Goal: Task Accomplishment & Management: Use online tool/utility

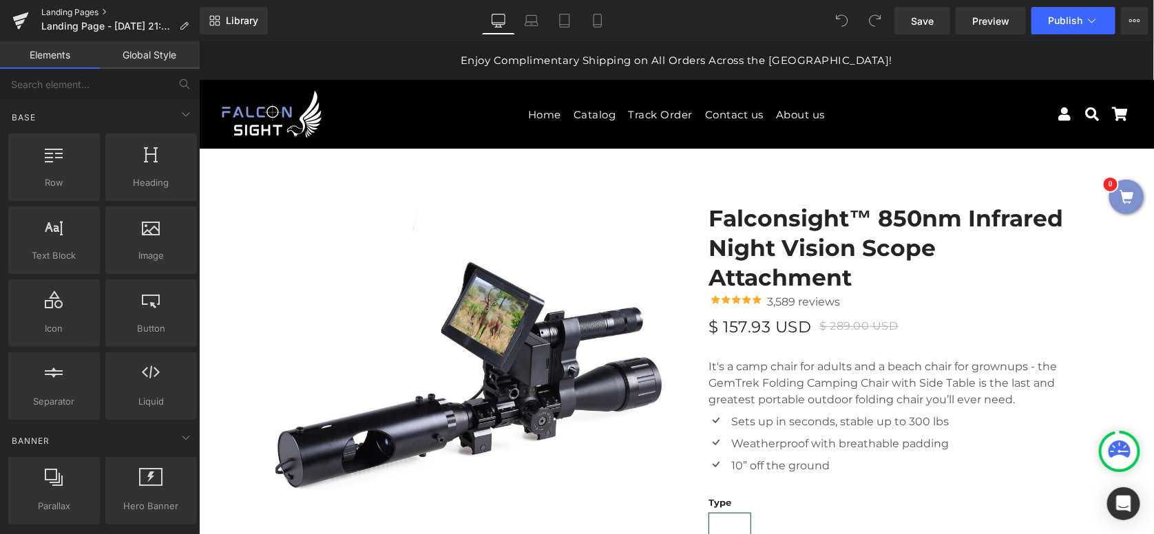
click at [94, 10] on link "Landing Pages" at bounding box center [120, 12] width 158 height 11
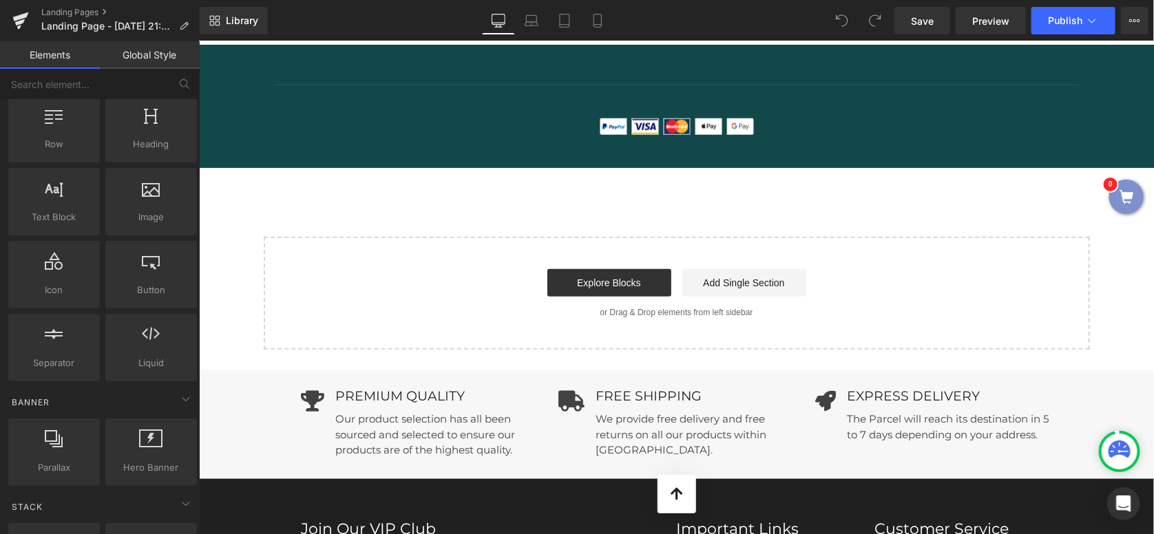
scroll to position [5162, 0]
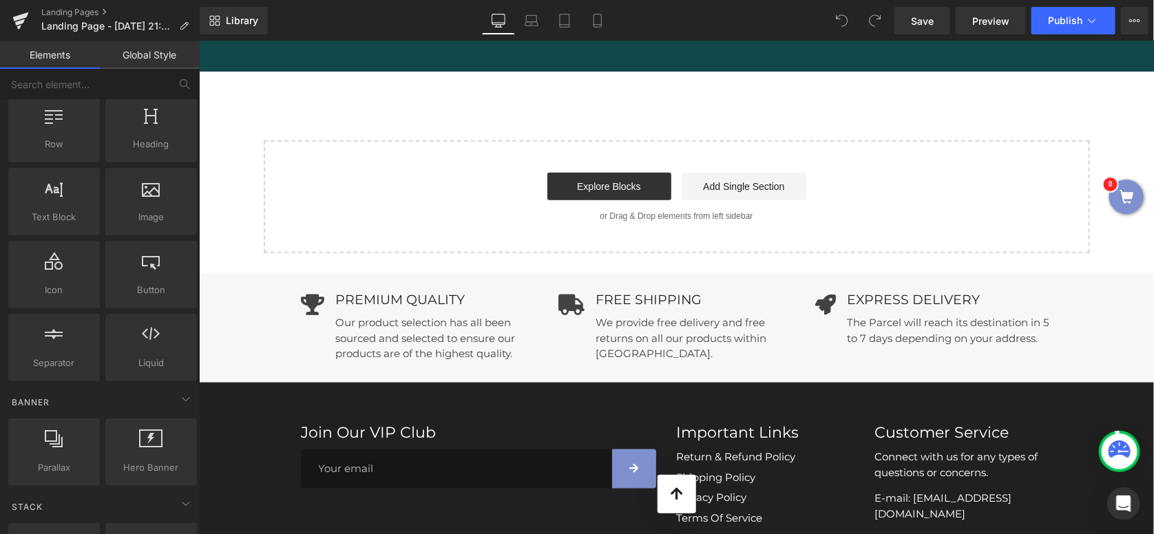
click at [663, 233] on div "Start building your page Explore Blocks Add Single Section or Drag & Drop eleme…" at bounding box center [675, 196] width 823 height 110
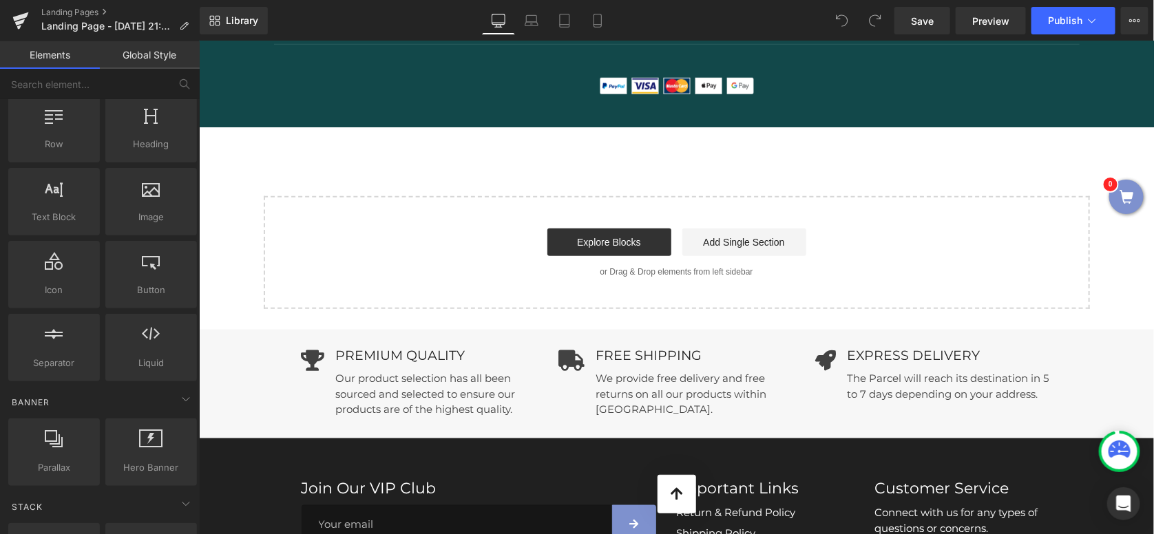
scroll to position [5024, 0]
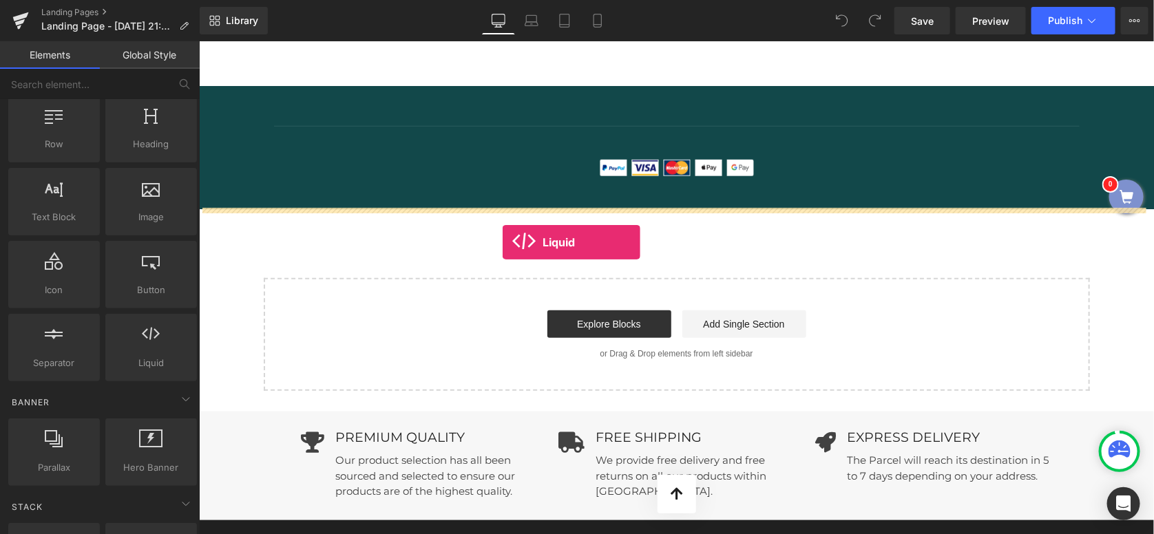
drag, startPoint x: 363, startPoint y: 401, endPoint x: 501, endPoint y: 242, distance: 210.8
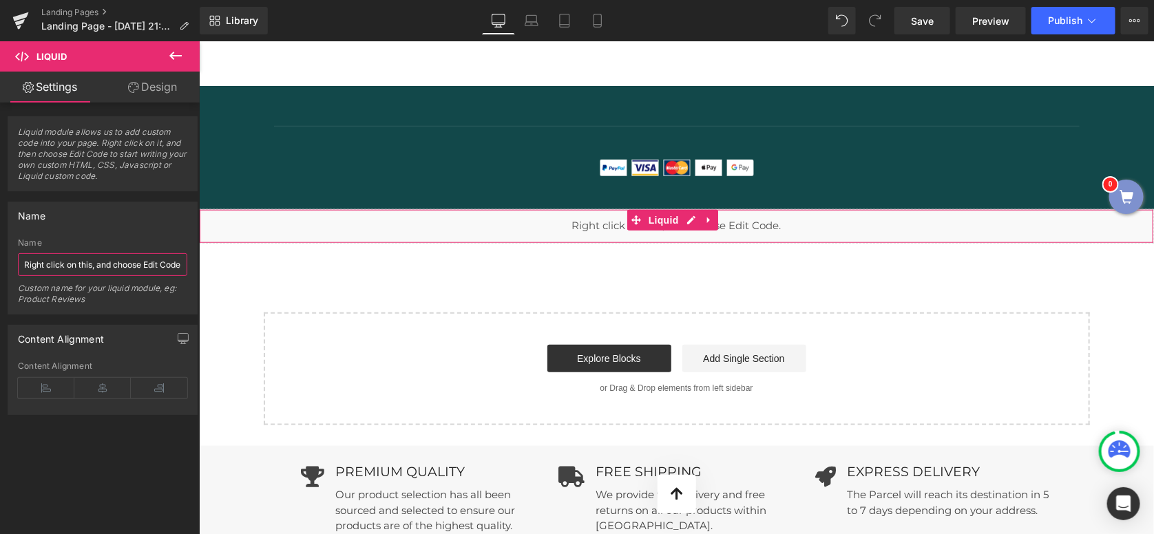
click at [92, 264] on input "Right click on this, and choose Edit Code." at bounding box center [102, 264] width 169 height 23
click at [146, 85] on link "Design" at bounding box center [153, 87] width 100 height 31
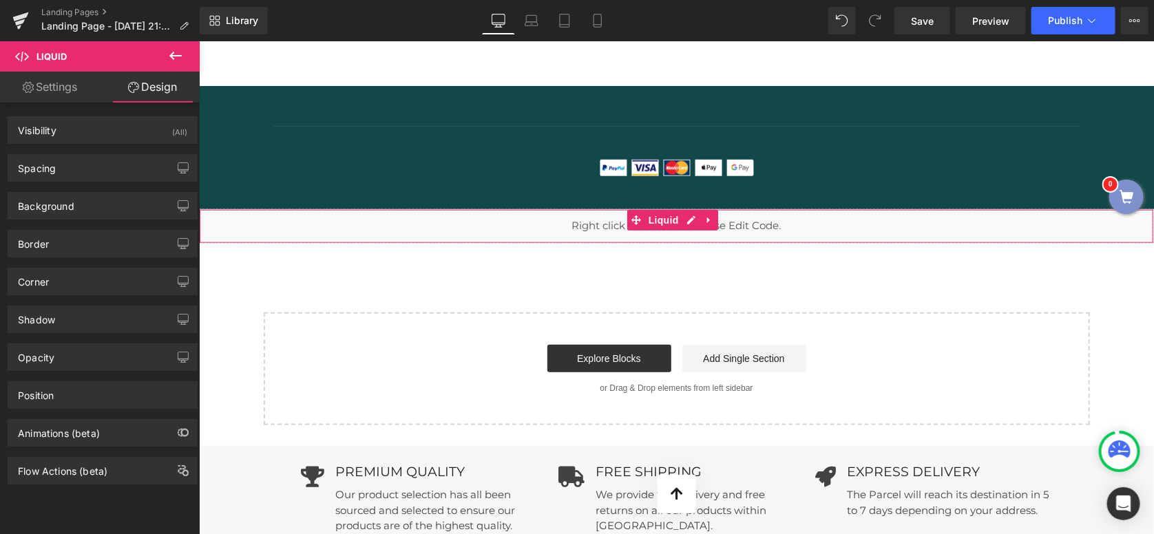
click at [63, 88] on link "Settings" at bounding box center [50, 87] width 100 height 31
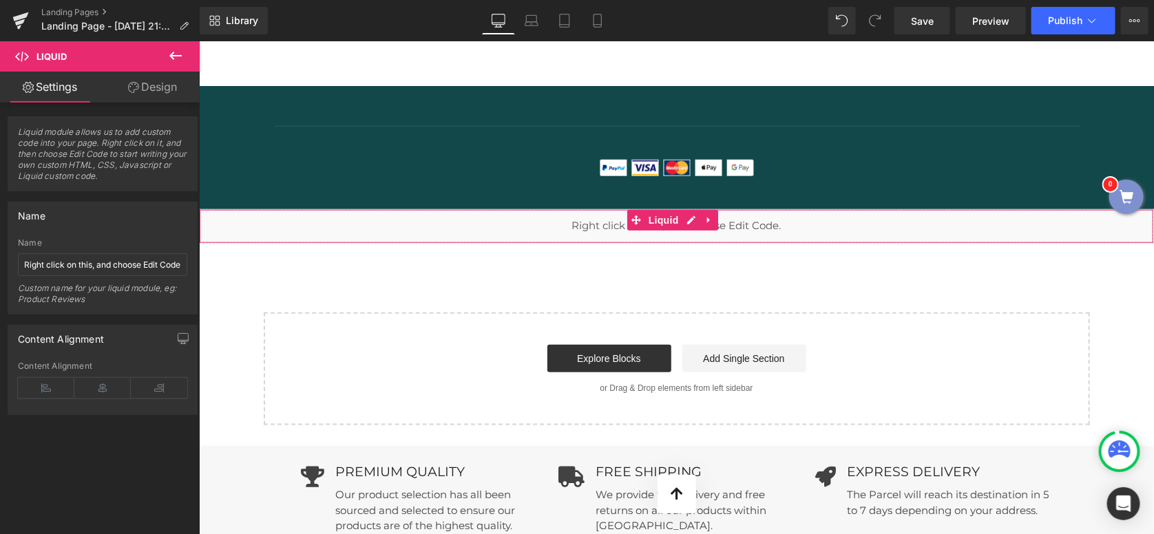
click at [102, 179] on span "Liquid module allows us to add custom code into your page. Right click on it, a…" at bounding box center [102, 159] width 169 height 64
click at [125, 178] on span "Liquid module allows us to add custom code into your page. Right click on it, a…" at bounding box center [102, 159] width 169 height 64
click at [80, 240] on div "Name" at bounding box center [102, 243] width 169 height 10
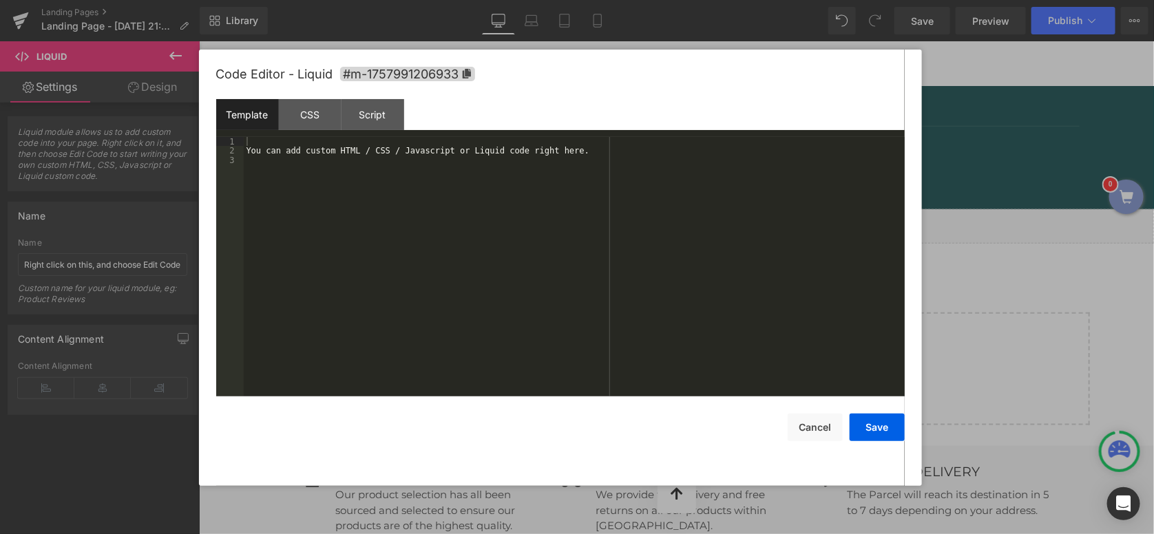
click at [694, 220] on ul "Liquid" at bounding box center [671, 219] width 72 height 17
click at [567, 183] on div "You can add custom HTML / CSS / Javascript or Liquid code right here." at bounding box center [574, 276] width 661 height 279
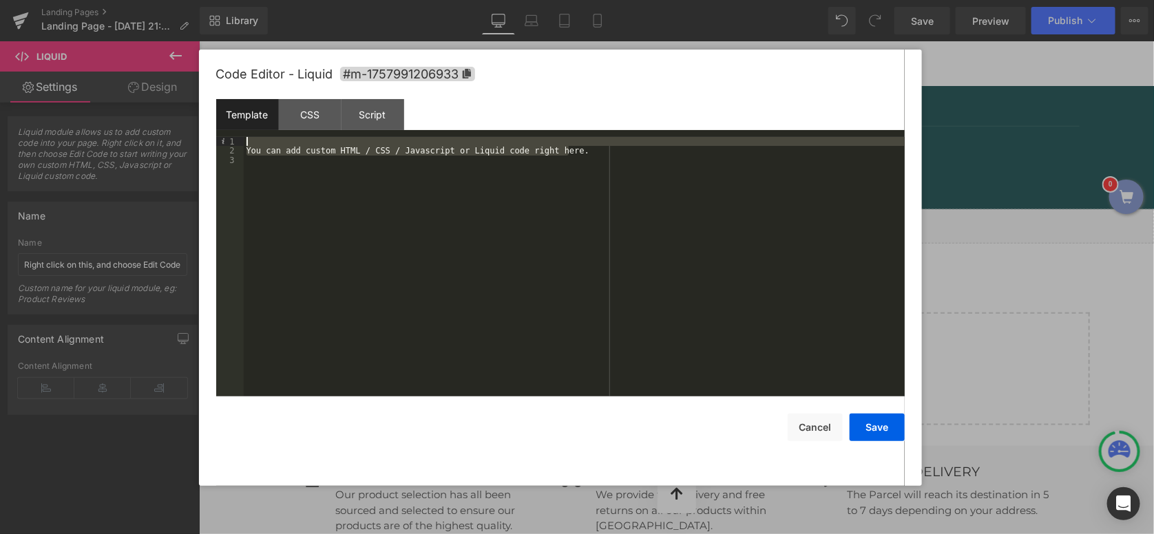
drag, startPoint x: 582, startPoint y: 147, endPoint x: 174, endPoint y: 124, distance: 408.1
click at [174, 124] on body "Liquid You are previewing how the will restyle your page. You can not edit Elem…" at bounding box center [577, 267] width 1154 height 534
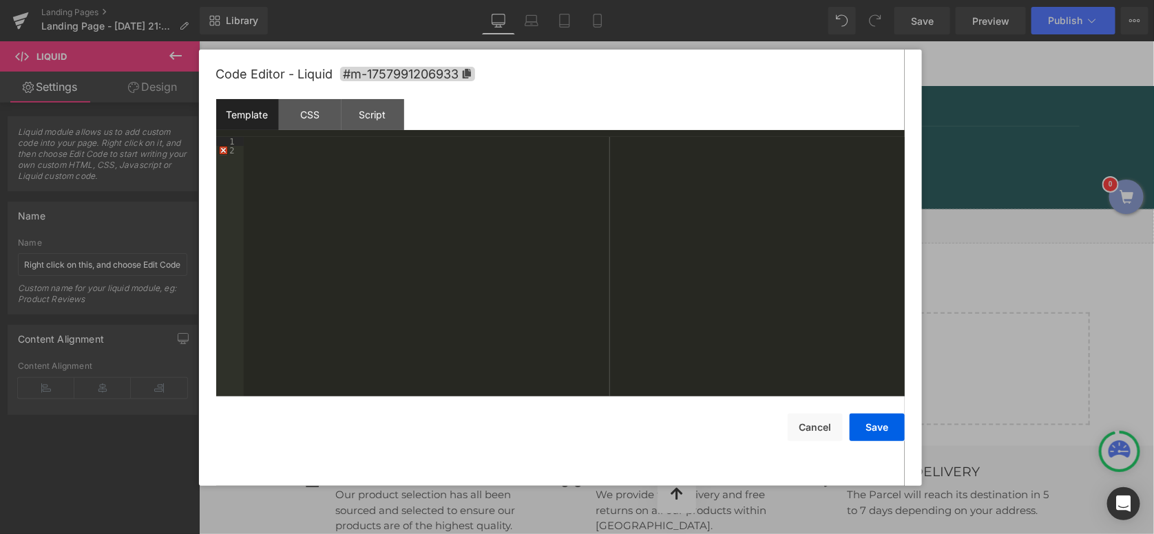
click at [326, 153] on div at bounding box center [574, 276] width 661 height 279
click at [361, 163] on div at bounding box center [574, 276] width 661 height 279
click at [875, 421] on button "Save" at bounding box center [876, 428] width 55 height 28
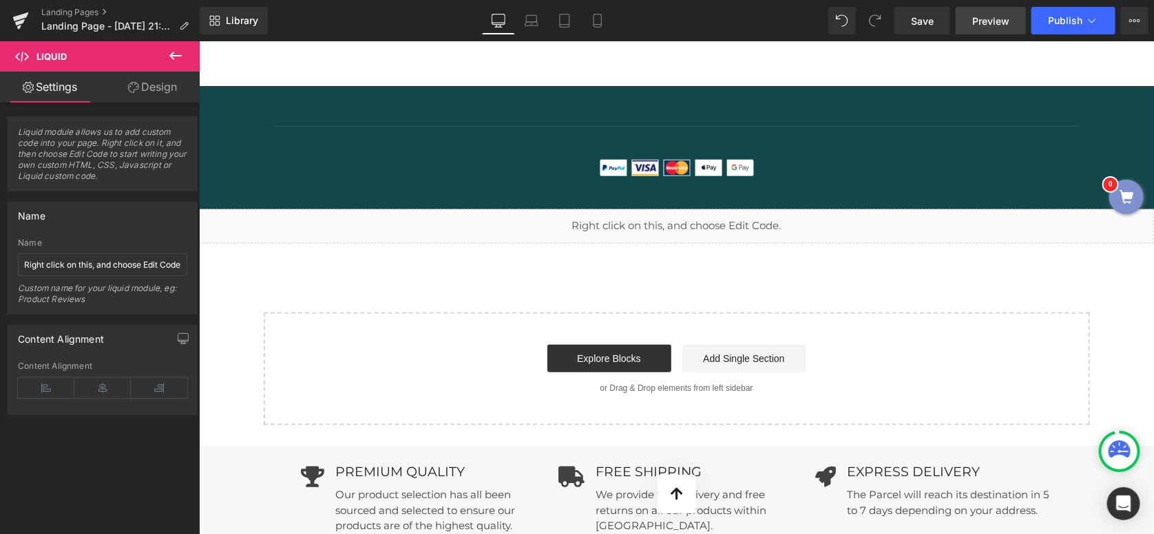
drag, startPoint x: 920, startPoint y: 20, endPoint x: 975, endPoint y: 30, distance: 56.0
click at [920, 20] on span "Save" at bounding box center [922, 21] width 23 height 14
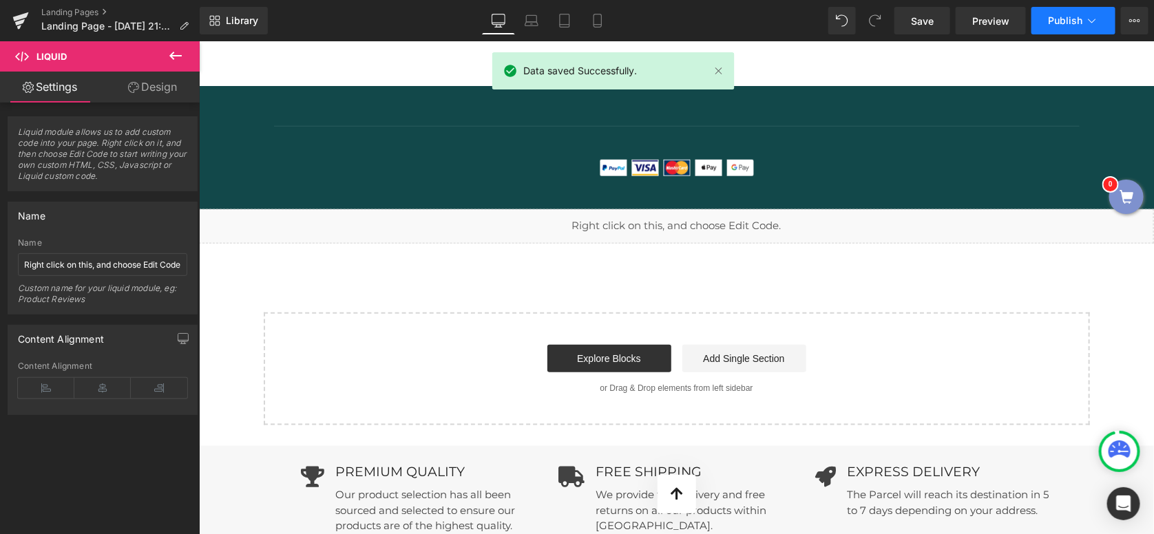
click at [1059, 19] on span "Publish" at bounding box center [1065, 20] width 34 height 11
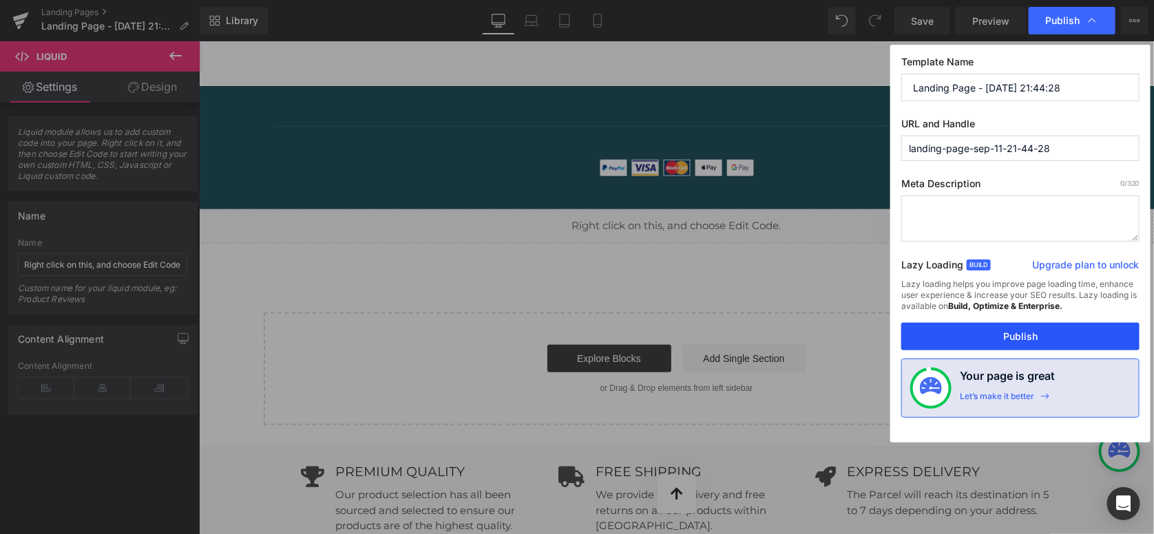
click at [1024, 337] on button "Publish" at bounding box center [1020, 337] width 238 height 28
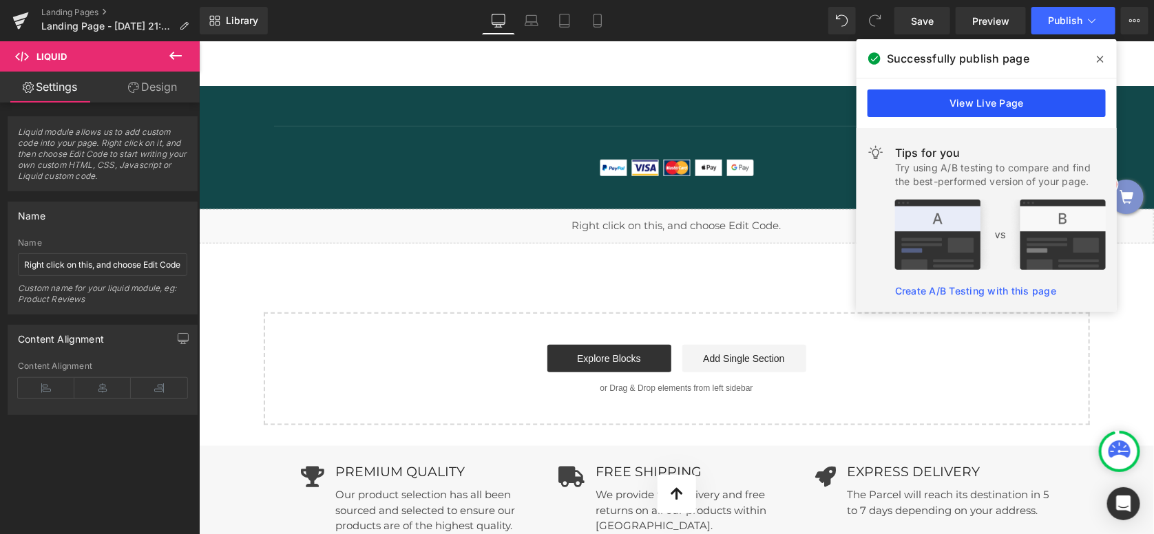
click at [977, 98] on link "View Live Page" at bounding box center [986, 103] width 238 height 28
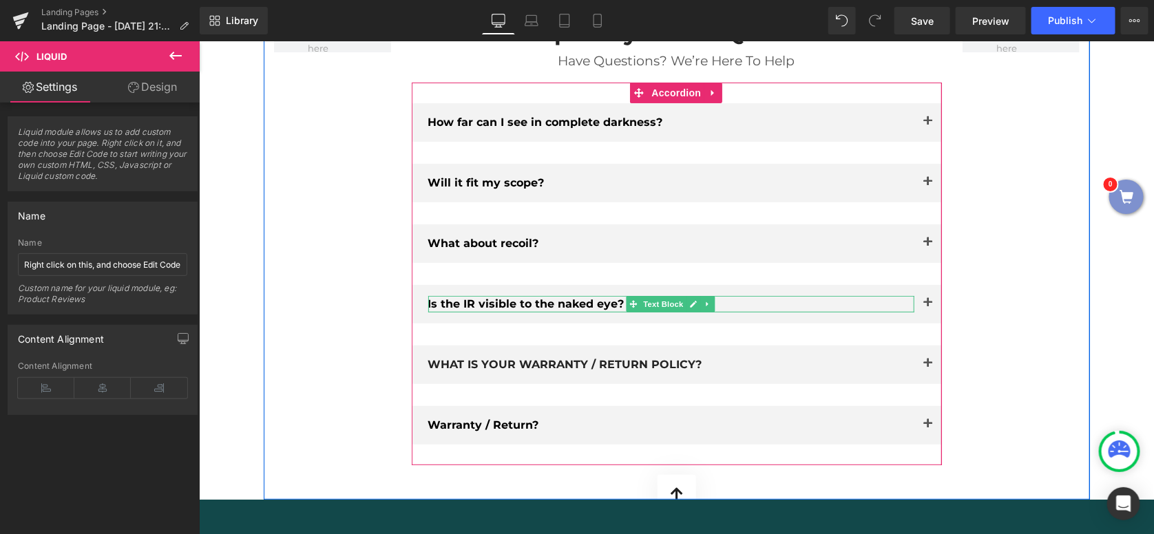
scroll to position [4955, 0]
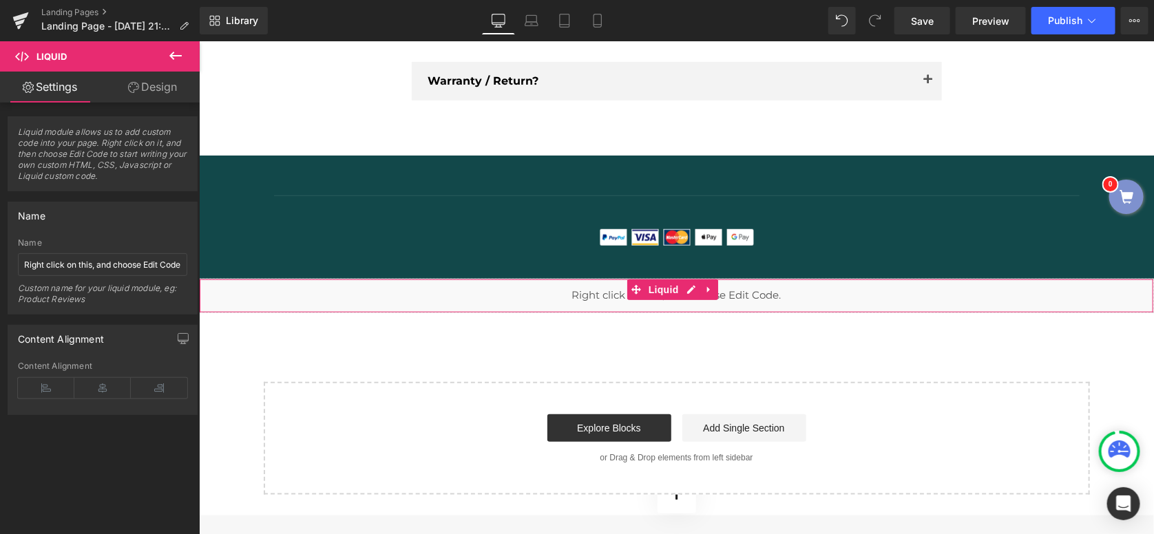
click at [552, 297] on div "Liquid" at bounding box center [675, 295] width 955 height 34
click at [145, 91] on link "Design" at bounding box center [153, 87] width 100 height 31
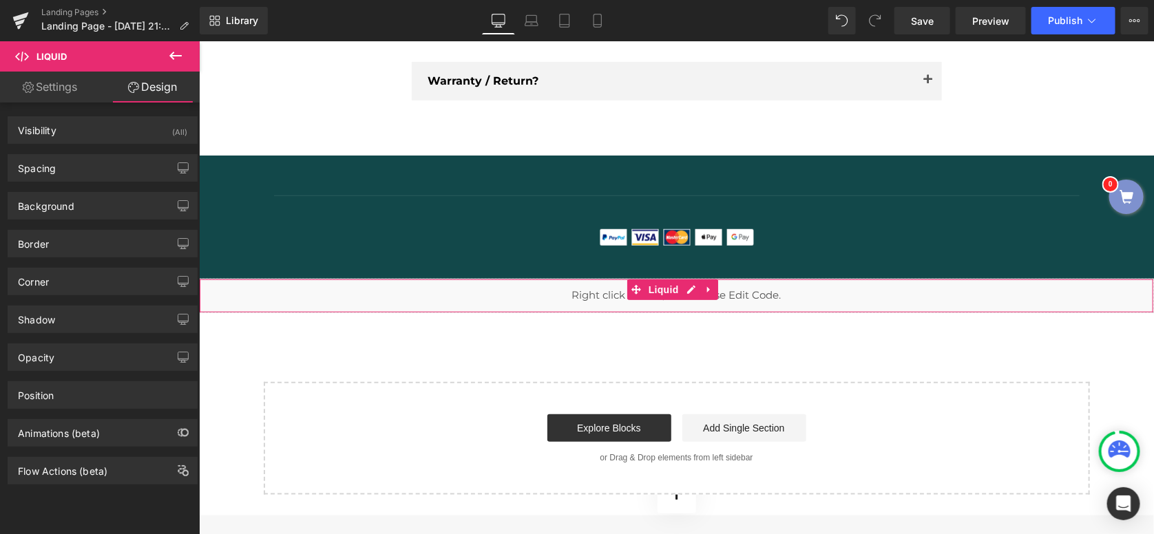
click at [70, 86] on link "Settings" at bounding box center [50, 87] width 100 height 31
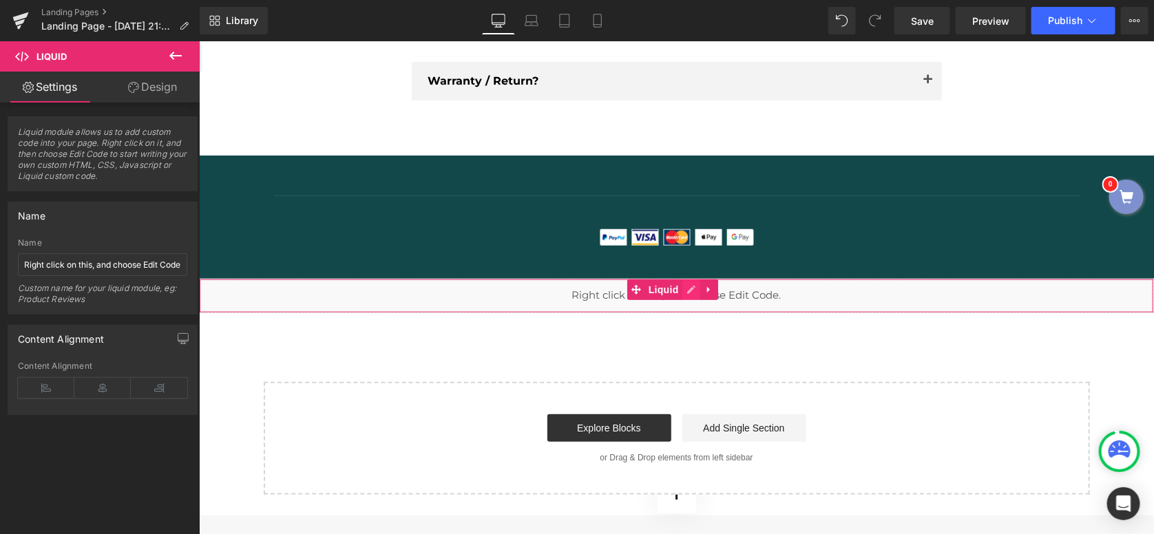
click at [693, 288] on ul "Liquid" at bounding box center [671, 289] width 91 height 21
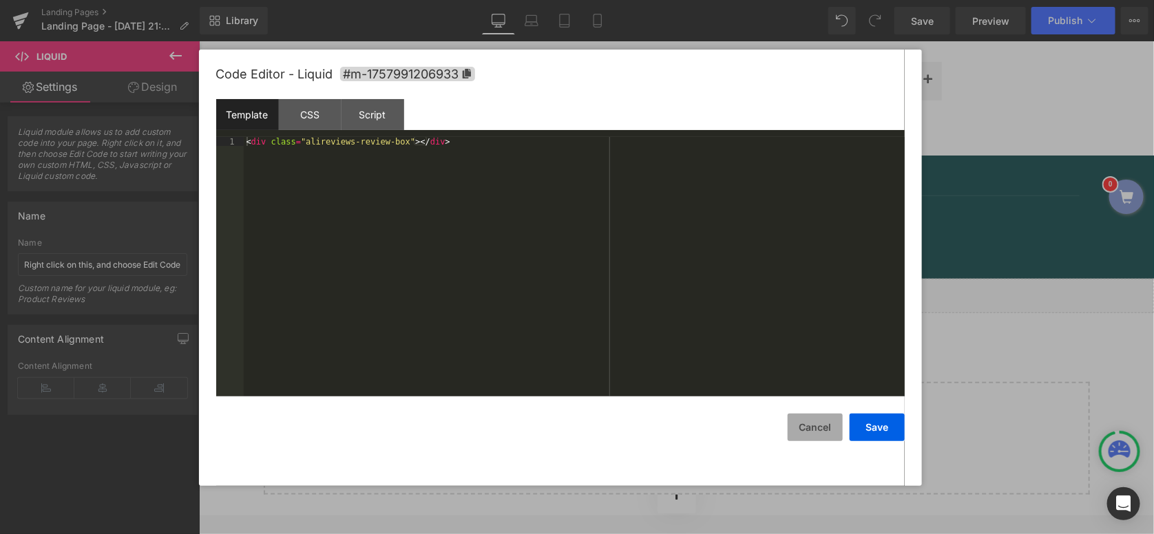
click at [811, 426] on button "Cancel" at bounding box center [814, 428] width 55 height 28
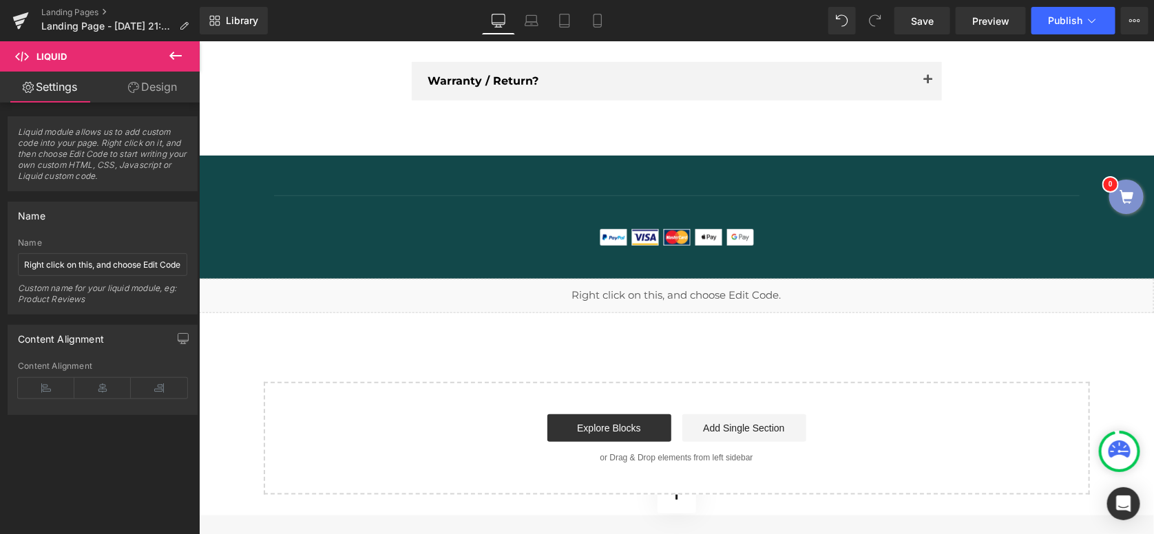
click at [811, 426] on button "Cancel" at bounding box center [814, 421] width 55 height 28
click at [173, 54] on icon at bounding box center [175, 55] width 17 height 17
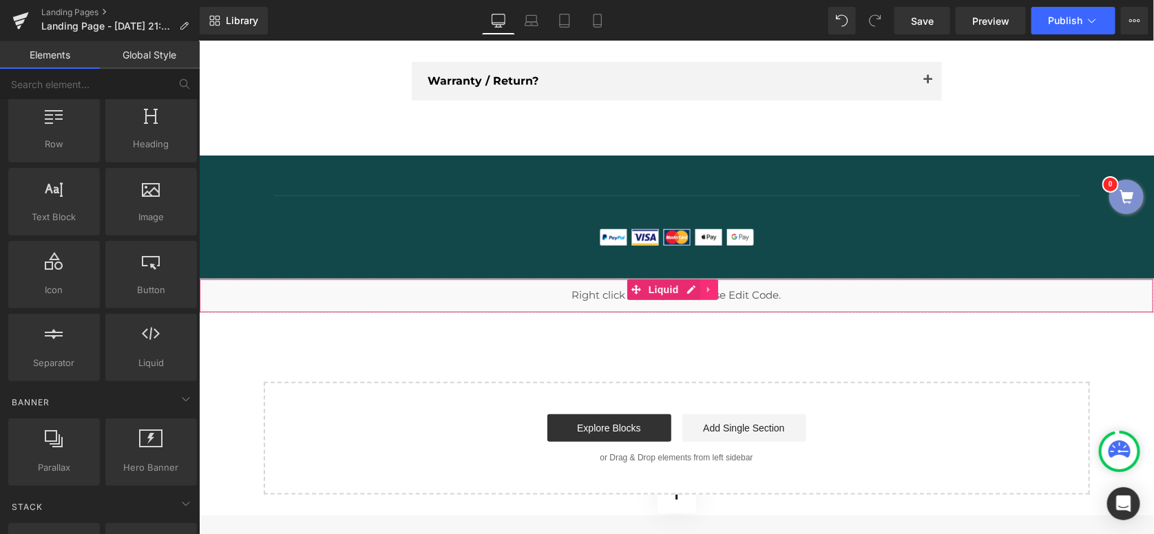
click at [704, 285] on icon at bounding box center [708, 289] width 10 height 10
click at [719, 285] on icon at bounding box center [717, 289] width 10 height 10
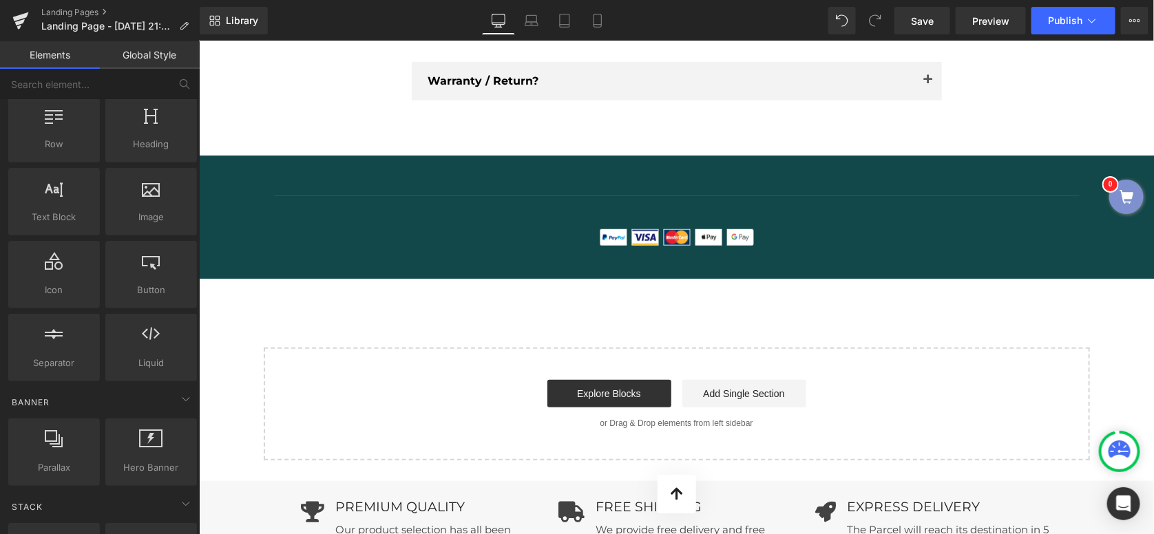
click at [531, 370] on div "Start building your page Explore Blocks Add Single Section or Drag & Drop eleme…" at bounding box center [675, 403] width 823 height 110
click at [577, 388] on link "Explore Blocks" at bounding box center [608, 393] width 124 height 28
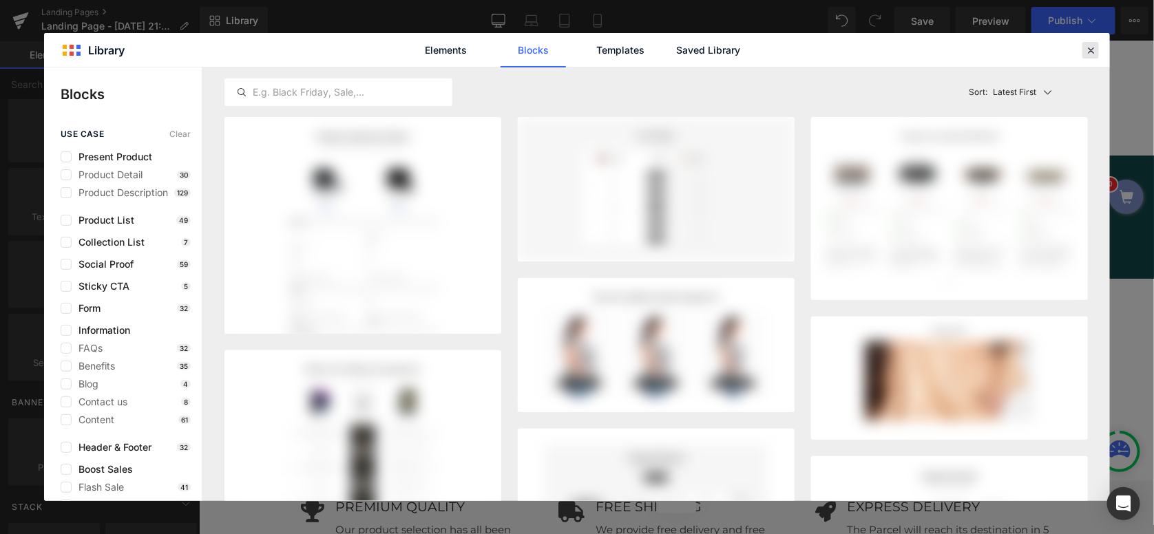
click at [1098, 51] on div at bounding box center [1090, 50] width 17 height 17
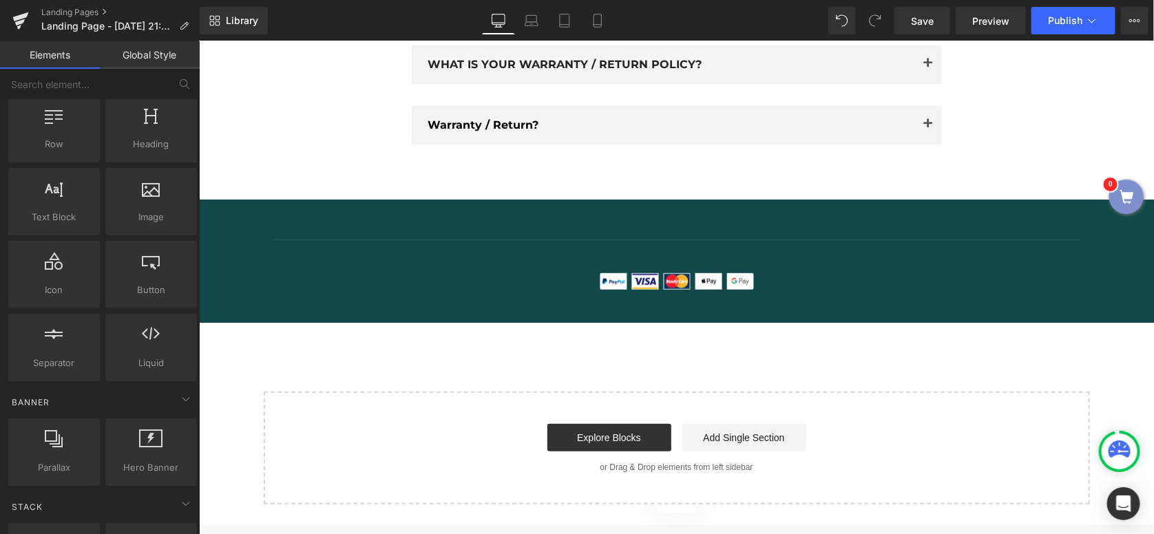
scroll to position [4886, 0]
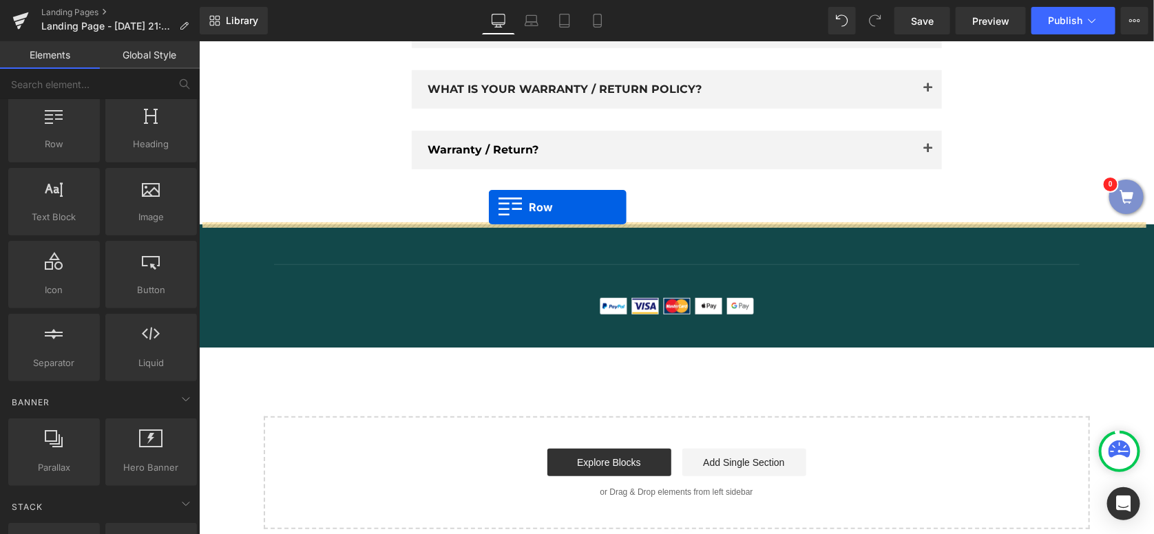
drag, startPoint x: 374, startPoint y: 185, endPoint x: 487, endPoint y: 206, distance: 114.9
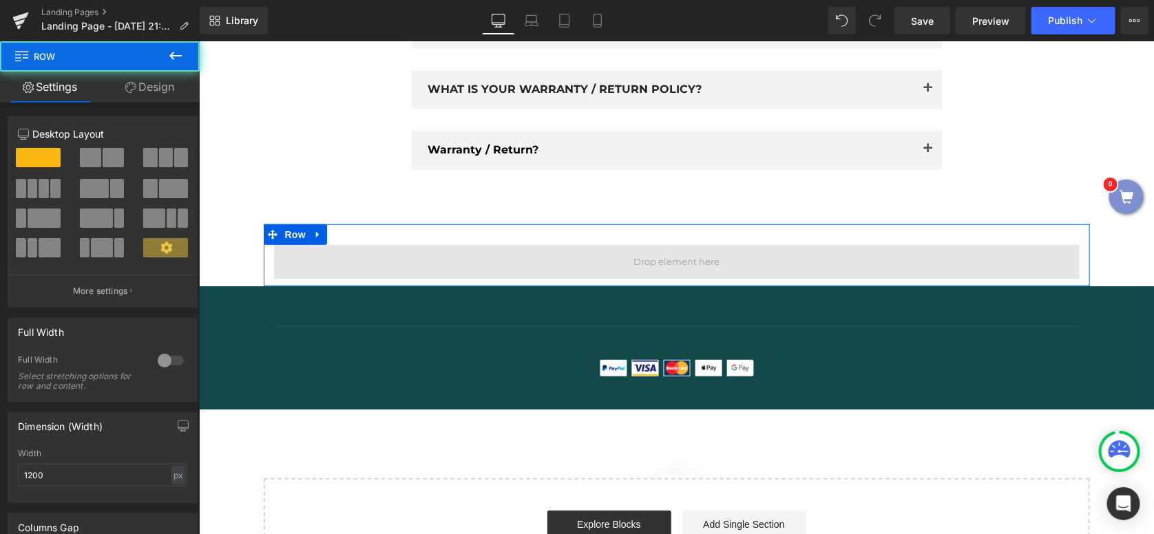
click at [566, 262] on span at bounding box center [675, 261] width 805 height 34
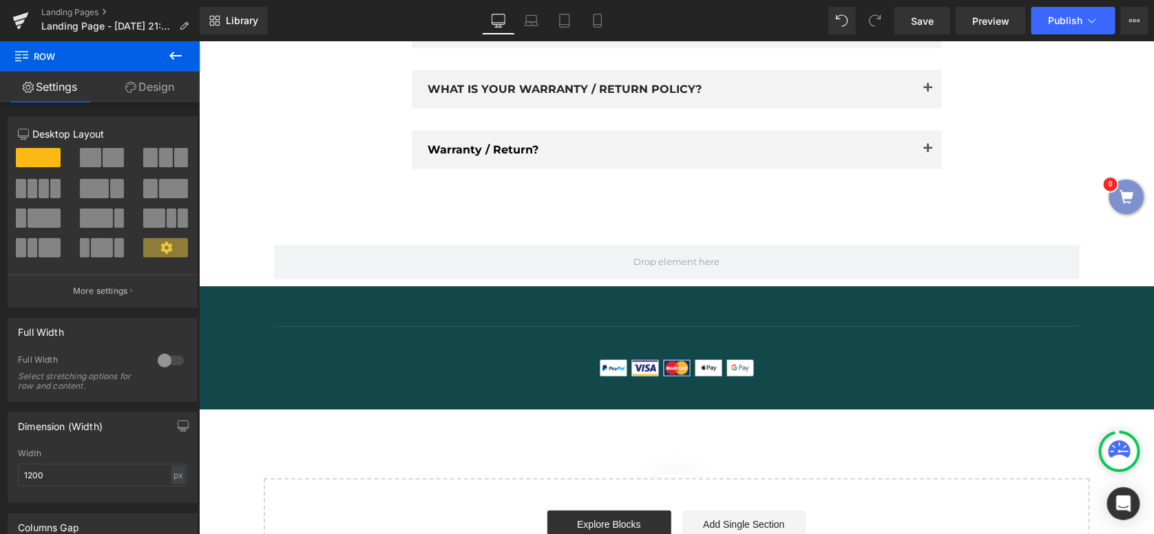
click at [176, 57] on icon at bounding box center [175, 55] width 17 height 17
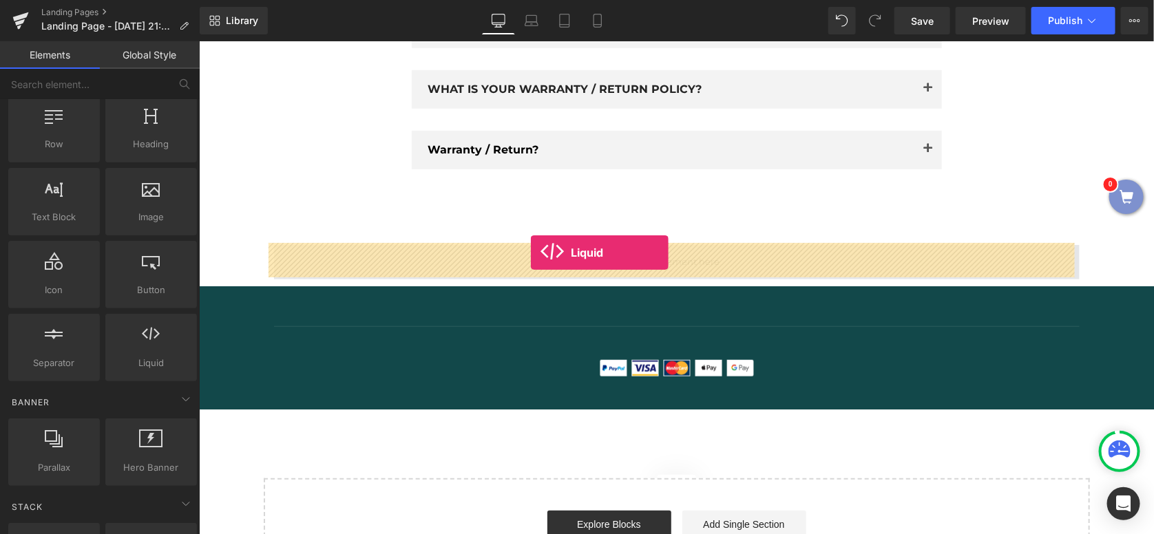
drag, startPoint x: 354, startPoint y: 382, endPoint x: 529, endPoint y: 252, distance: 218.5
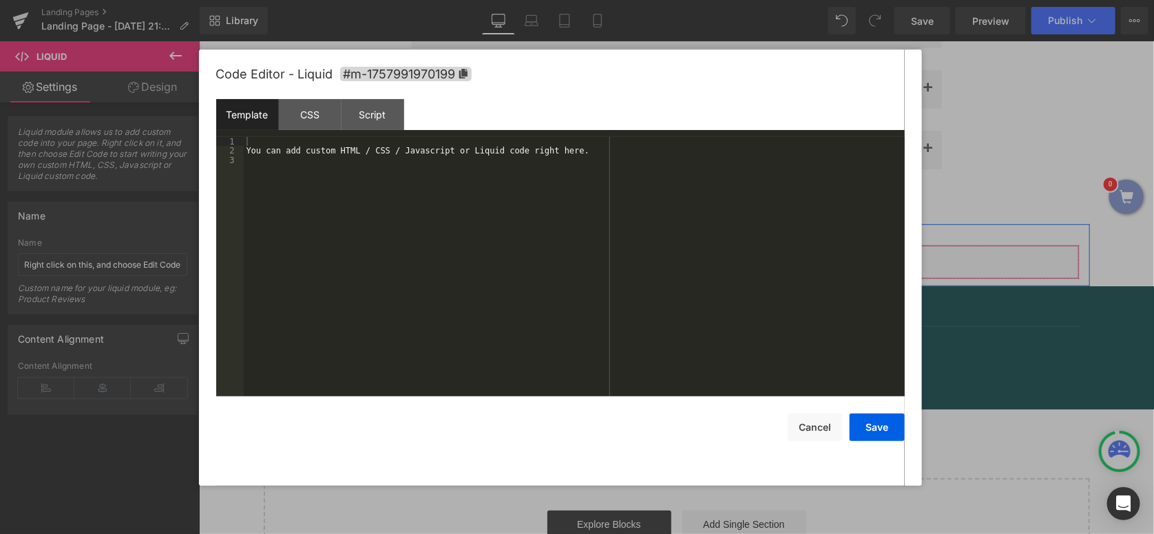
click at [694, 252] on ul "Liquid" at bounding box center [676, 255] width 91 height 21
click at [492, 153] on div "You can add custom HTML / CSS / Javascript or Liquid code right here." at bounding box center [574, 276] width 661 height 279
click at [306, 133] on div "Template CSS Script Data" at bounding box center [560, 118] width 688 height 38
click at [303, 146] on div "You can add custom HTML / CSS / Javascript or Liquid code right here." at bounding box center [574, 276] width 661 height 279
drag, startPoint x: 529, startPoint y: 156, endPoint x: 184, endPoint y: 145, distance: 344.3
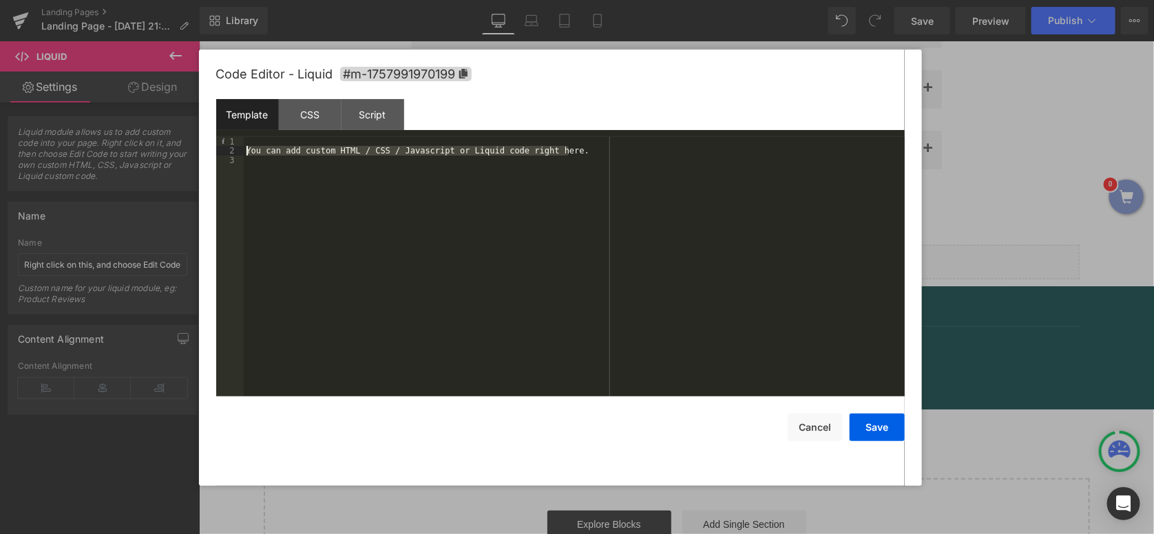
click at [184, 145] on body "Liquid You are previewing how the will restyle your page. You can not edit Elem…" at bounding box center [577, 267] width 1154 height 534
click at [889, 426] on button "Save" at bounding box center [876, 428] width 55 height 28
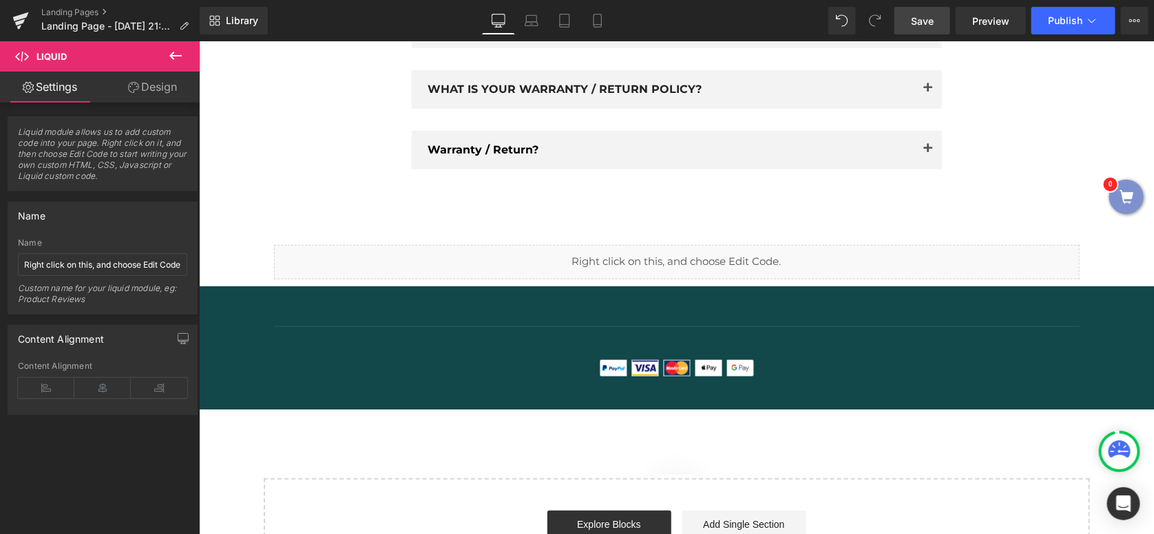
click at [929, 21] on span "Save" at bounding box center [922, 21] width 23 height 14
click at [1010, 23] on link "Preview" at bounding box center [990, 21] width 70 height 28
